Goal: Task Accomplishment & Management: Manage account settings

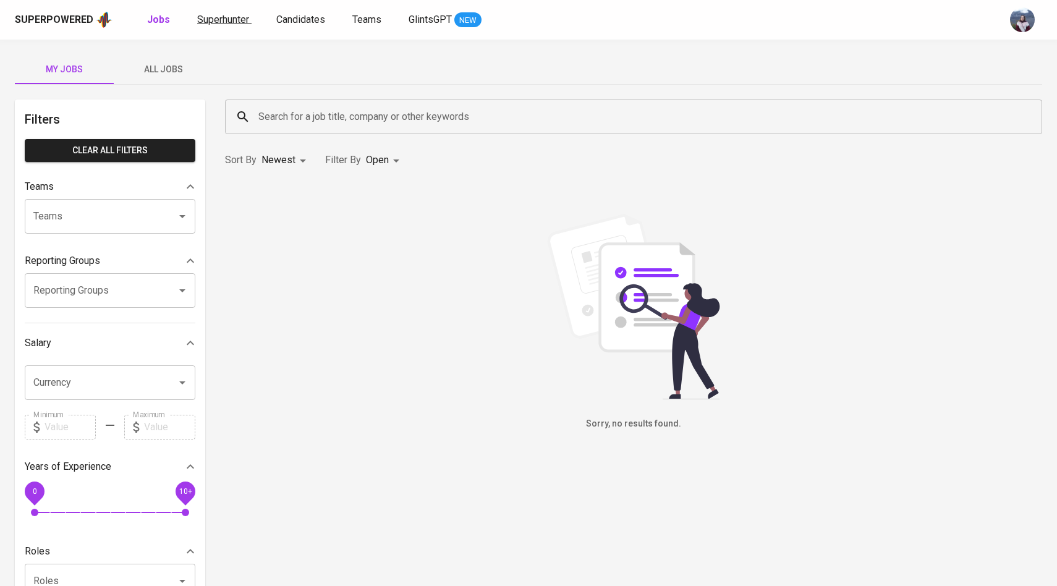
click at [202, 17] on span "Superhunter" at bounding box center [223, 20] width 52 height 12
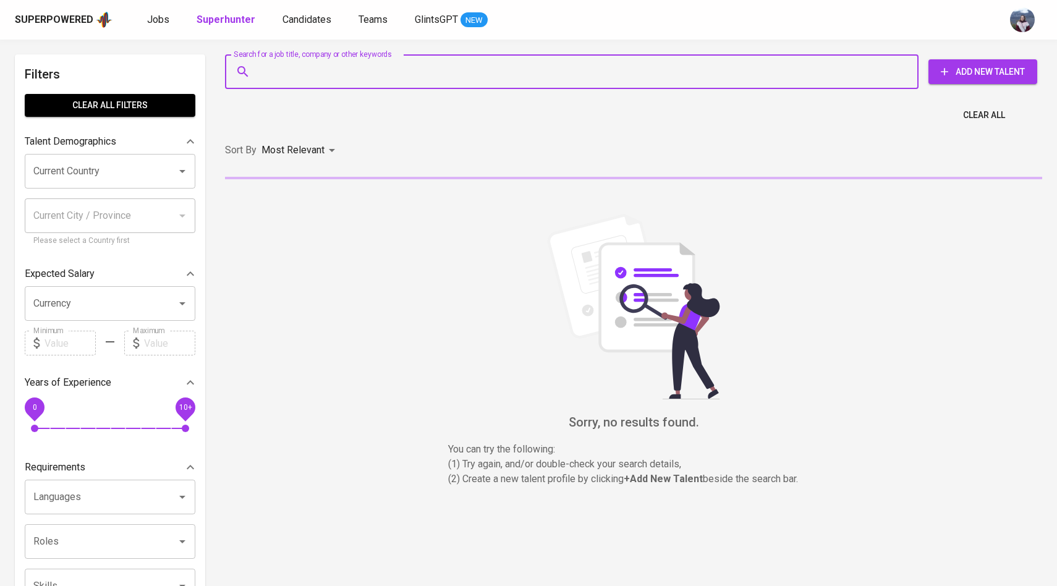
click at [283, 72] on input "Search for a job title, company or other keywords" at bounding box center [574, 71] width 639 height 23
paste input "[EMAIL_ADDRESS][DOMAIN_NAME]"
type input "[EMAIL_ADDRESS][DOMAIN_NAME]"
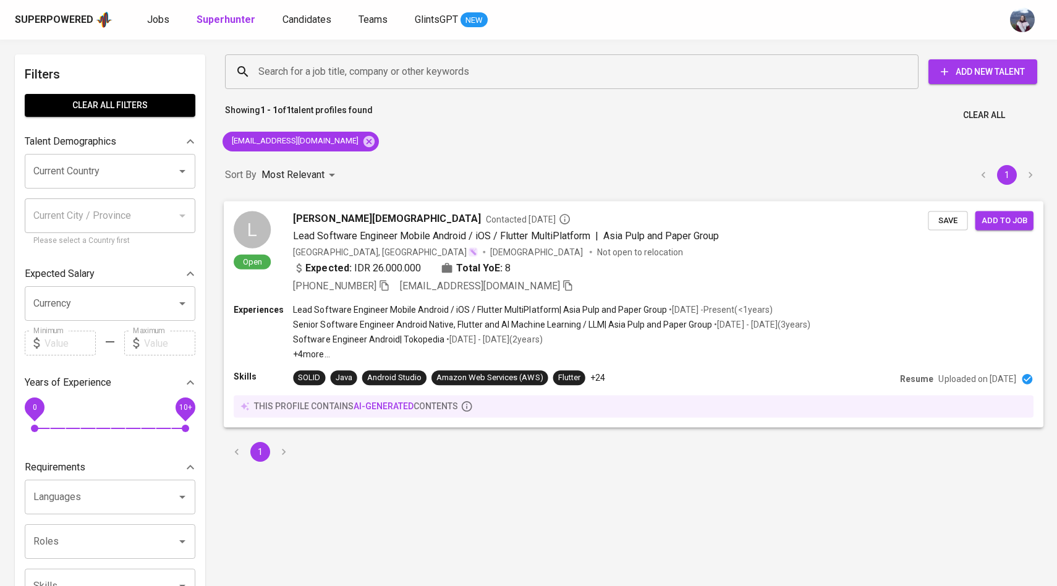
click at [268, 217] on div "L Open" at bounding box center [252, 240] width 37 height 59
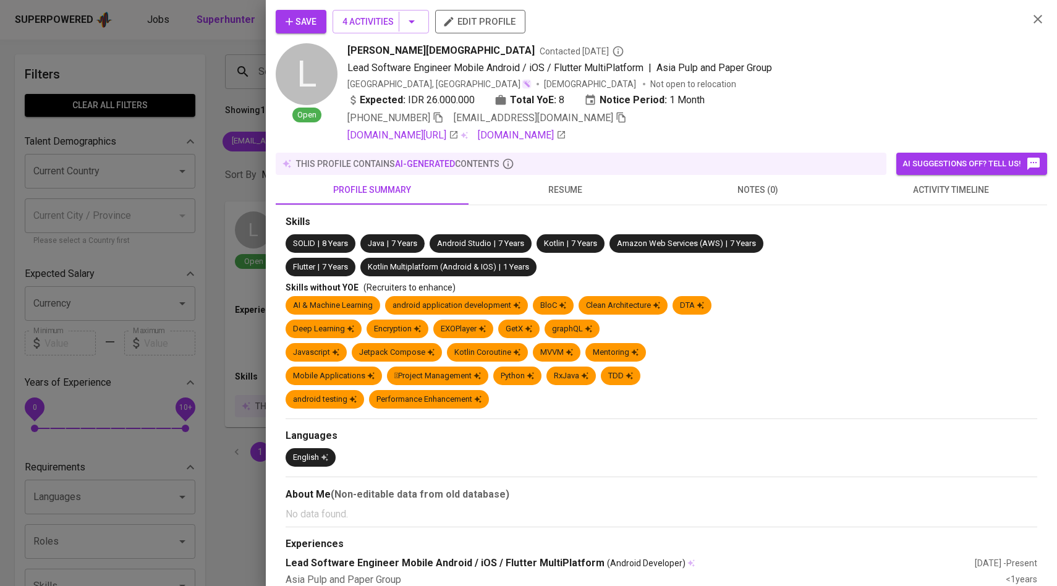
click at [952, 189] on span "activity timeline" at bounding box center [951, 189] width 178 height 15
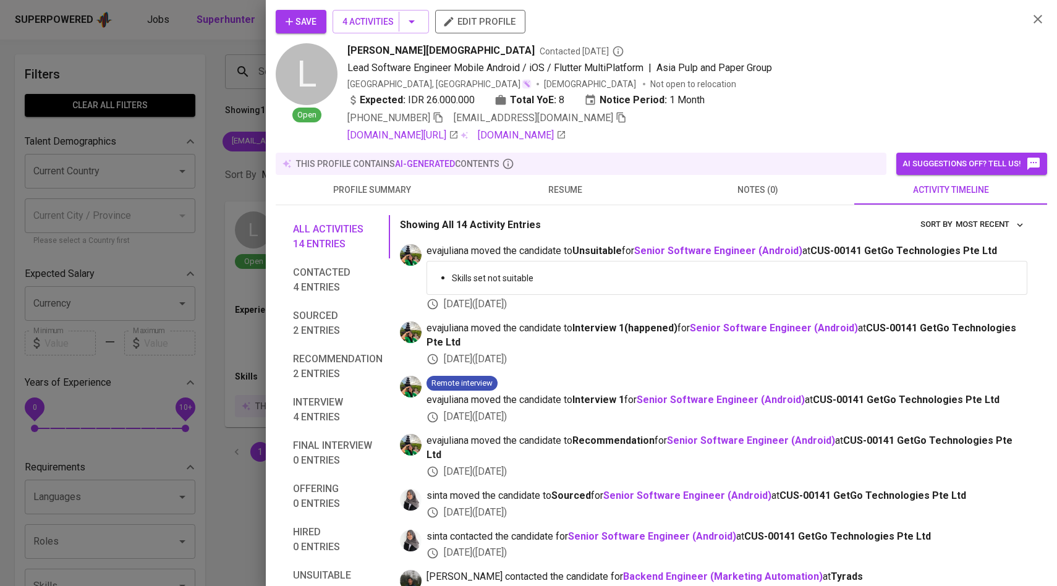
click at [310, 24] on span "Save" at bounding box center [301, 21] width 31 height 15
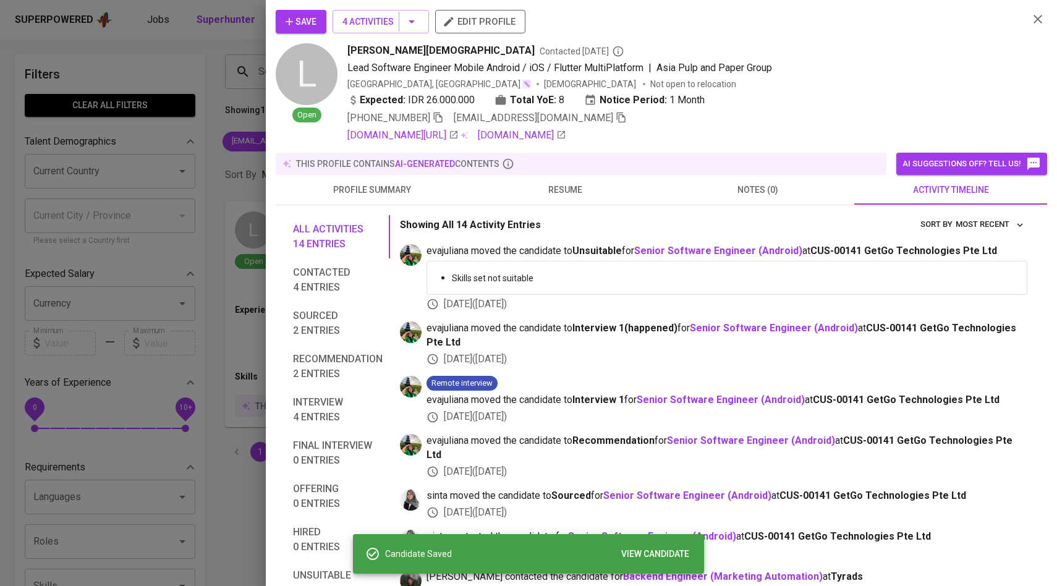
click at [269, 124] on div "Save 4 Activities edit profile L Open [PERSON_NAME][DEMOGRAPHIC_DATA] Contacted…" at bounding box center [662, 293] width 792 height 586
click at [217, 83] on div at bounding box center [528, 293] width 1057 height 586
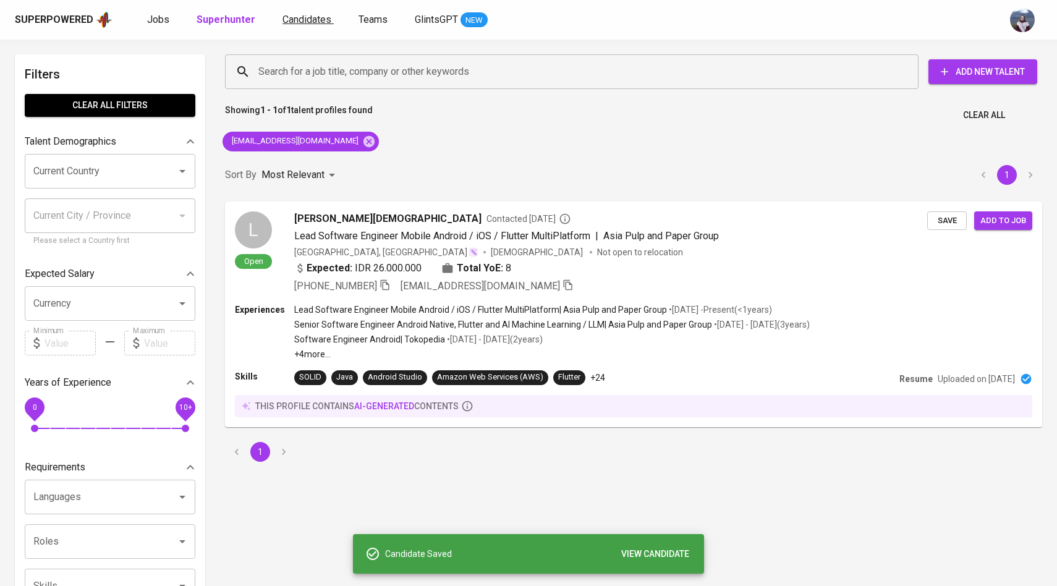
click at [291, 23] on span "Candidates" at bounding box center [307, 20] width 49 height 12
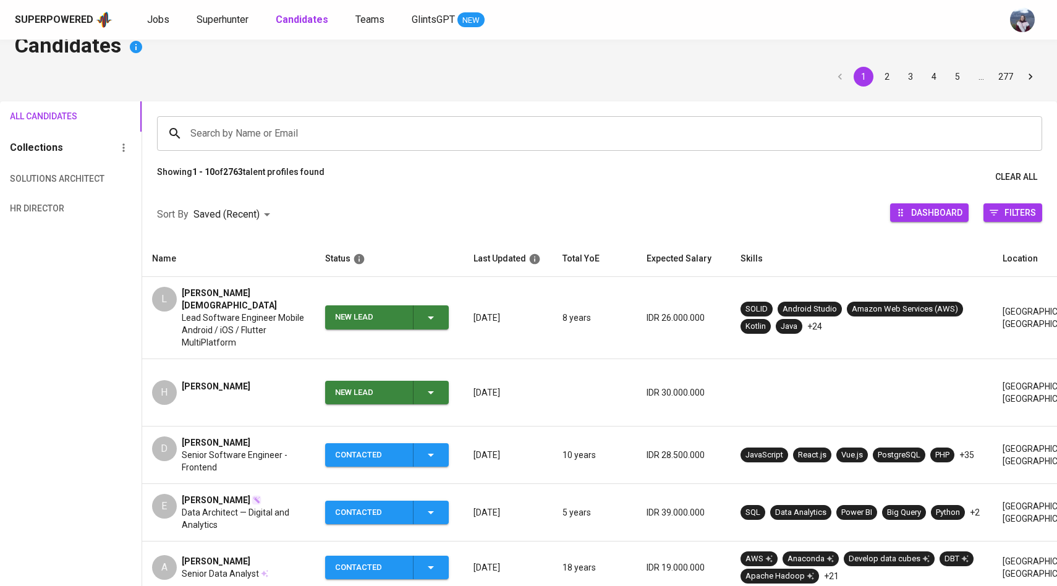
scroll to position [28, 0]
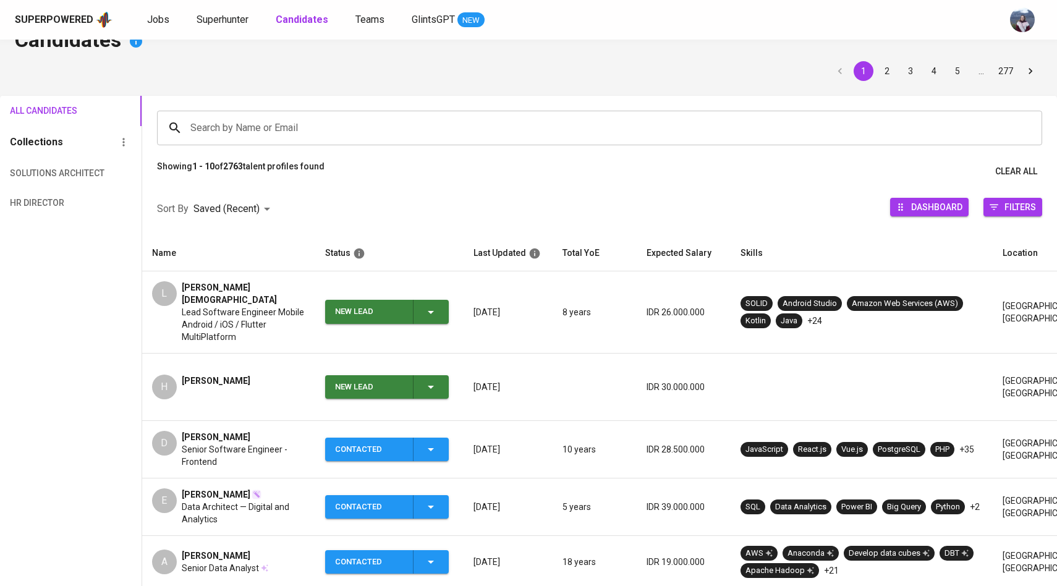
click at [433, 307] on icon "button" at bounding box center [431, 312] width 15 height 15
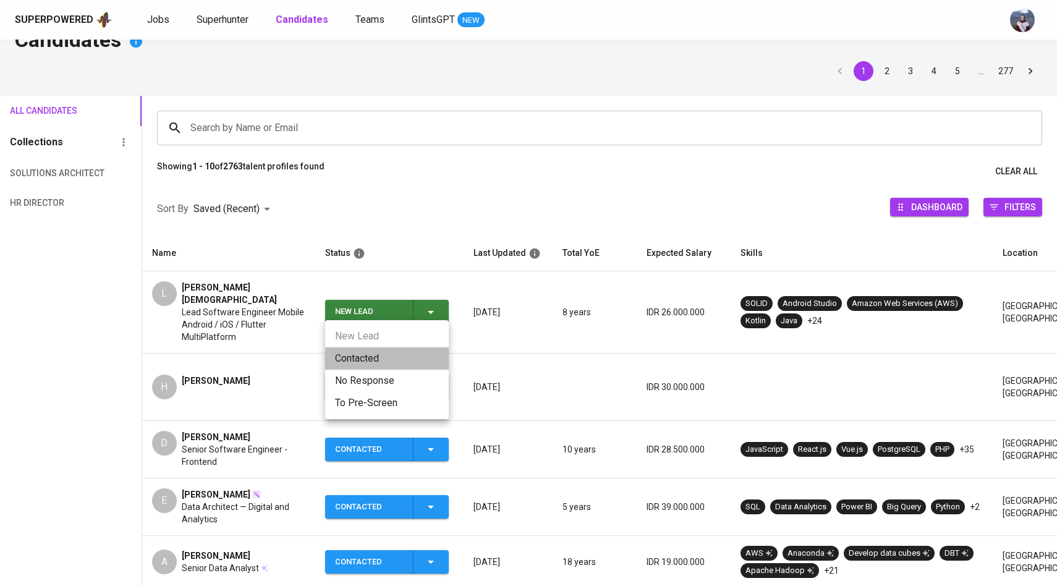
click at [367, 362] on li "Contacted" at bounding box center [387, 359] width 124 height 22
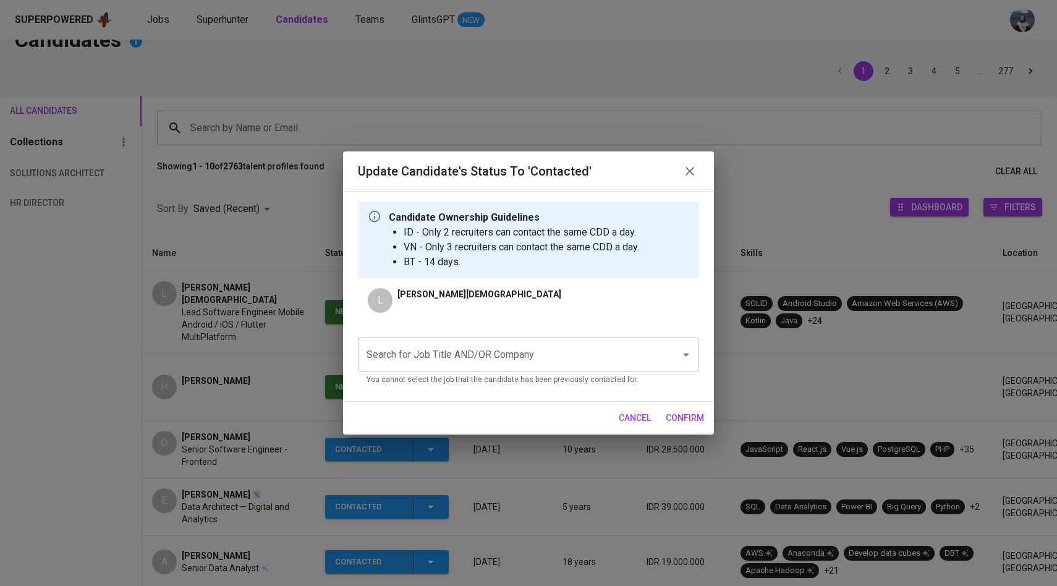
click at [409, 372] on div "Search for Job Title AND/OR Company" at bounding box center [528, 355] width 341 height 35
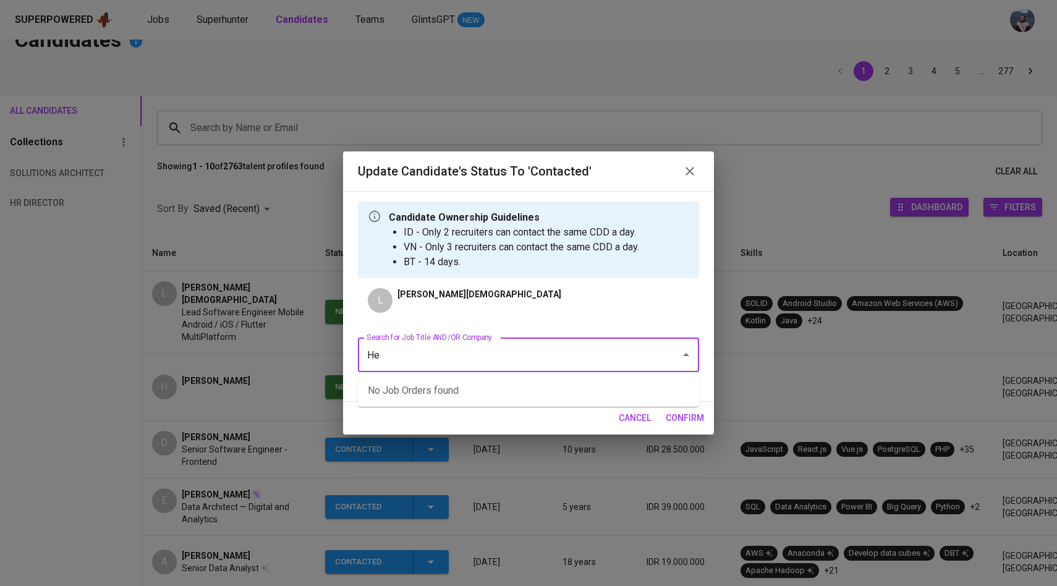
type input "H"
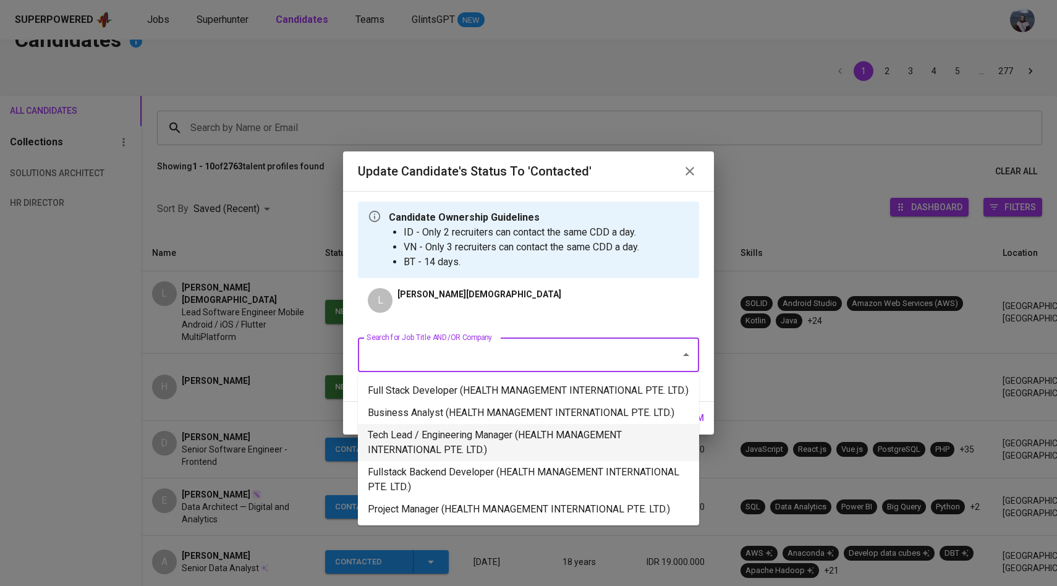
click at [471, 456] on li "Tech Lead / Engineering Manager (HEALTH MANAGEMENT INTERNATIONAL PTE. LTD.)" at bounding box center [528, 442] width 341 height 37
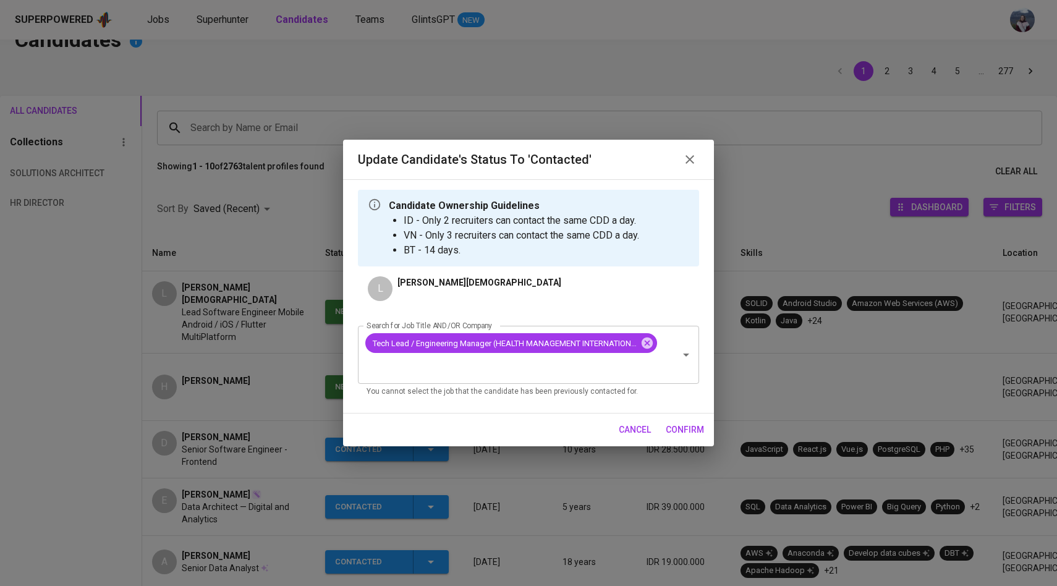
click at [676, 430] on span "confirm" at bounding box center [685, 429] width 38 height 15
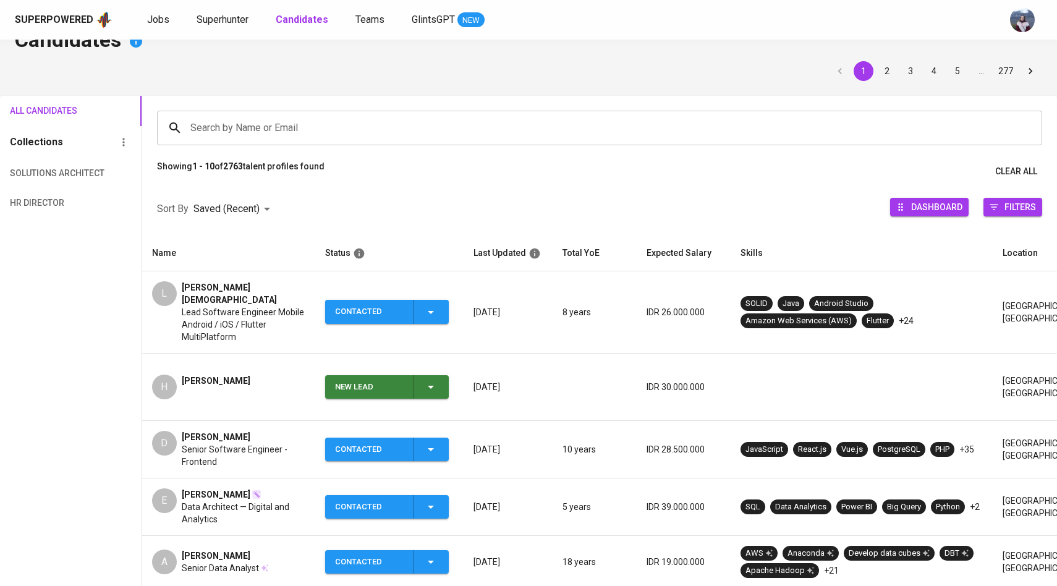
click at [432, 386] on icon "button" at bounding box center [431, 387] width 6 height 3
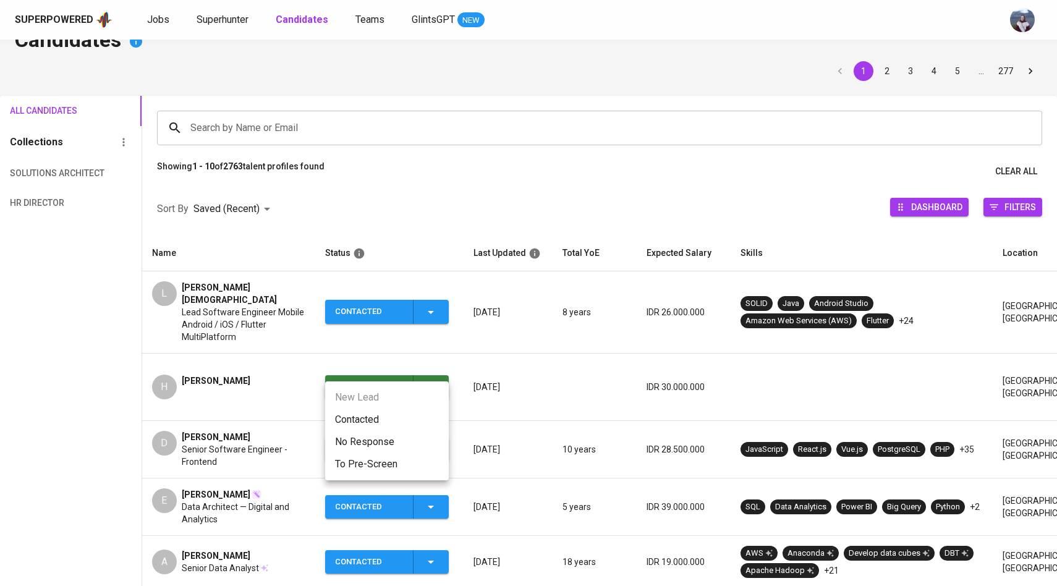
click at [381, 413] on li "Contacted" at bounding box center [387, 420] width 124 height 22
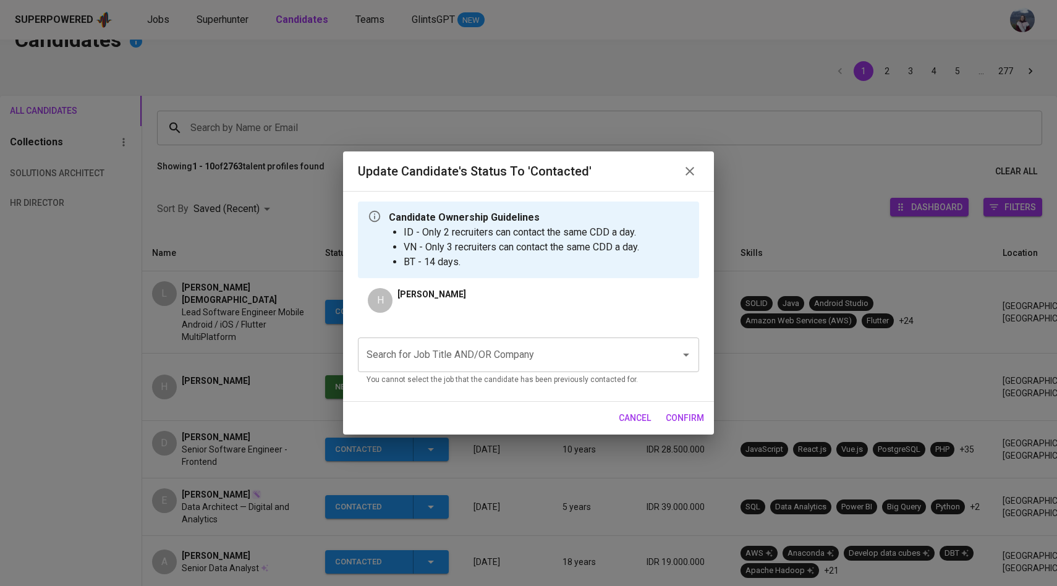
click at [451, 372] on div "Search for Job Title AND/OR Company" at bounding box center [528, 355] width 341 height 35
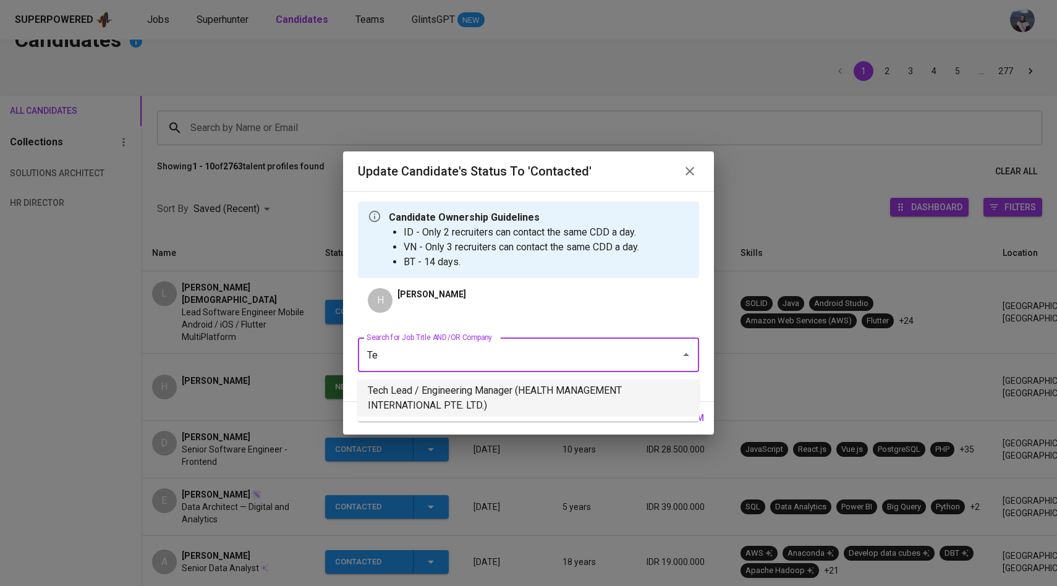
click at [452, 390] on li "Tech Lead / Engineering Manager (HEALTH MANAGEMENT INTERNATIONAL PTE. LTD.)" at bounding box center [528, 398] width 341 height 37
type input "Te"
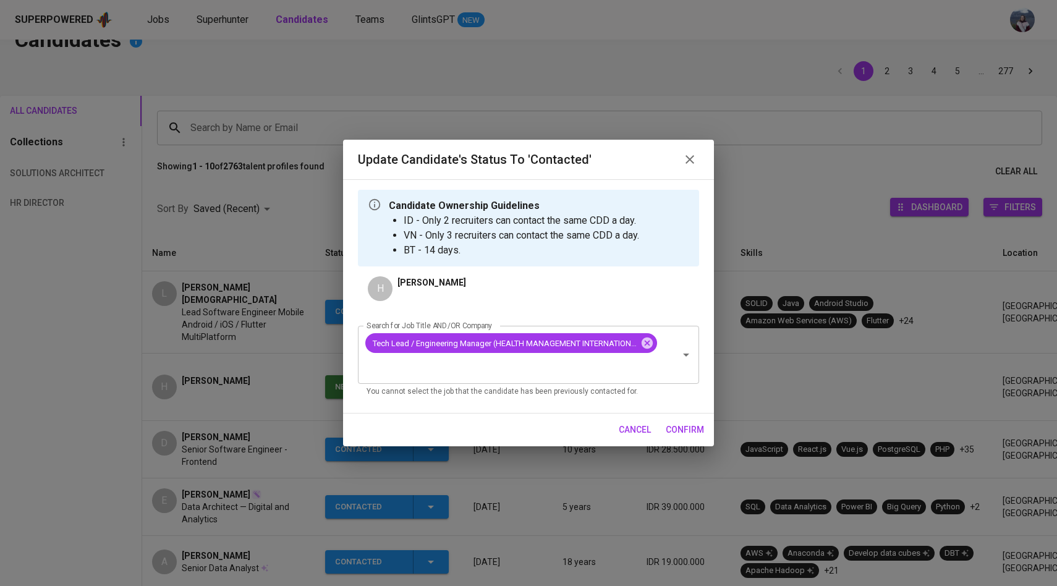
click at [678, 430] on span "confirm" at bounding box center [685, 429] width 38 height 15
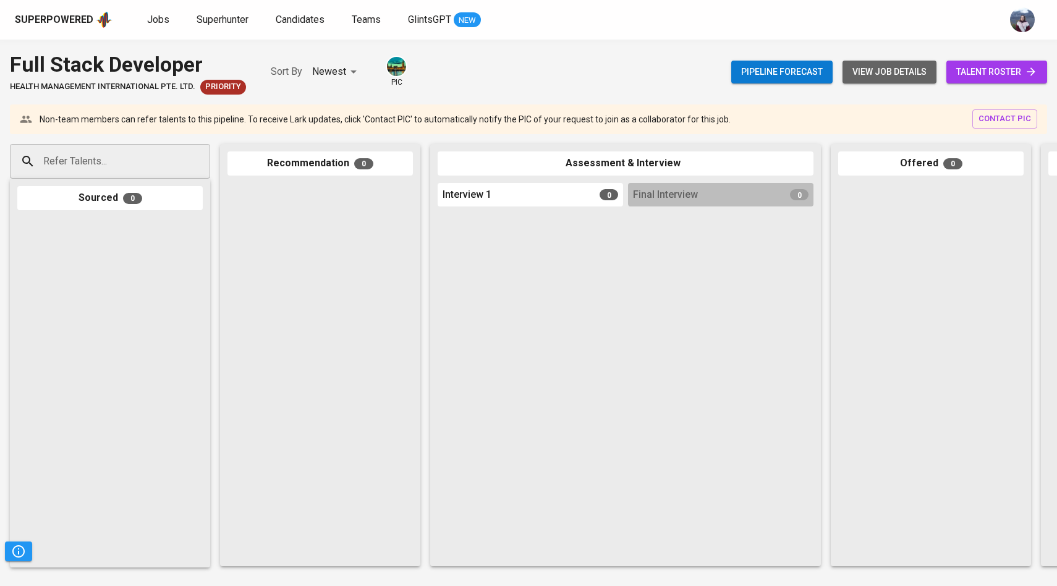
click at [914, 77] on span "view job details" at bounding box center [890, 71] width 74 height 15
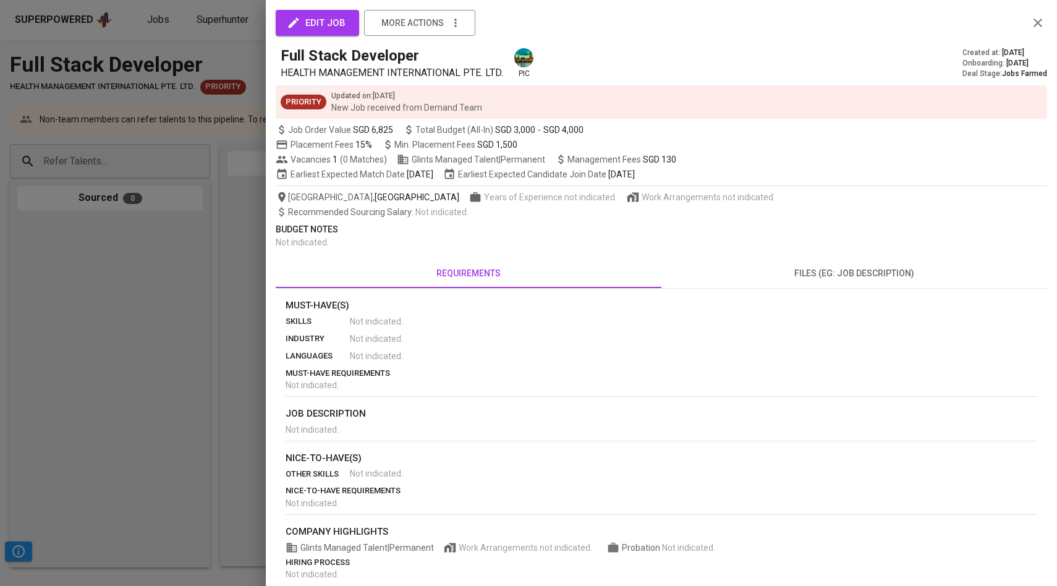
click at [217, 380] on div at bounding box center [528, 293] width 1057 height 586
